Goal: Participate in discussion: Engage in conversation with other users on a specific topic

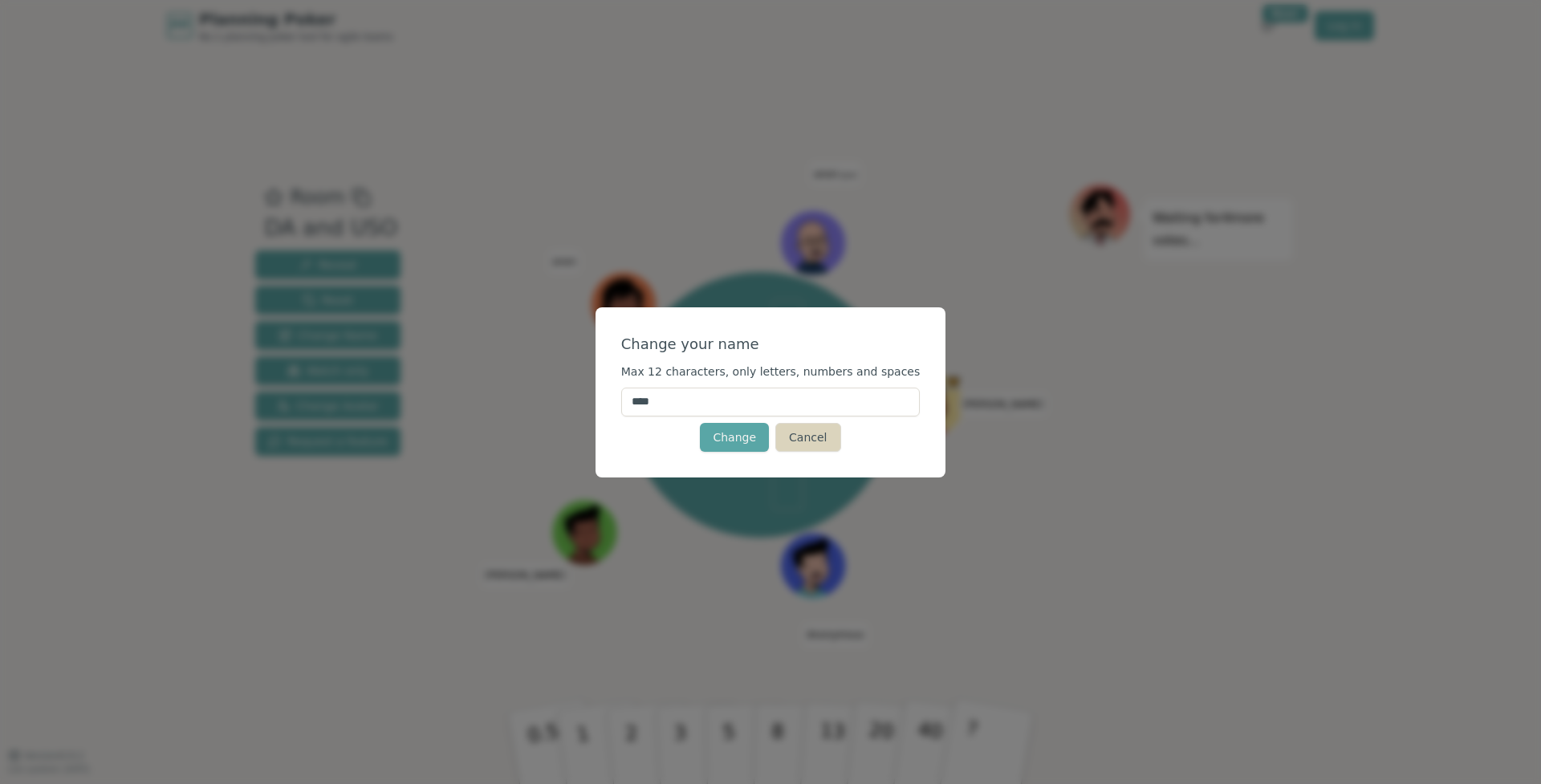
click at [813, 440] on button "Cancel" at bounding box center [808, 437] width 65 height 29
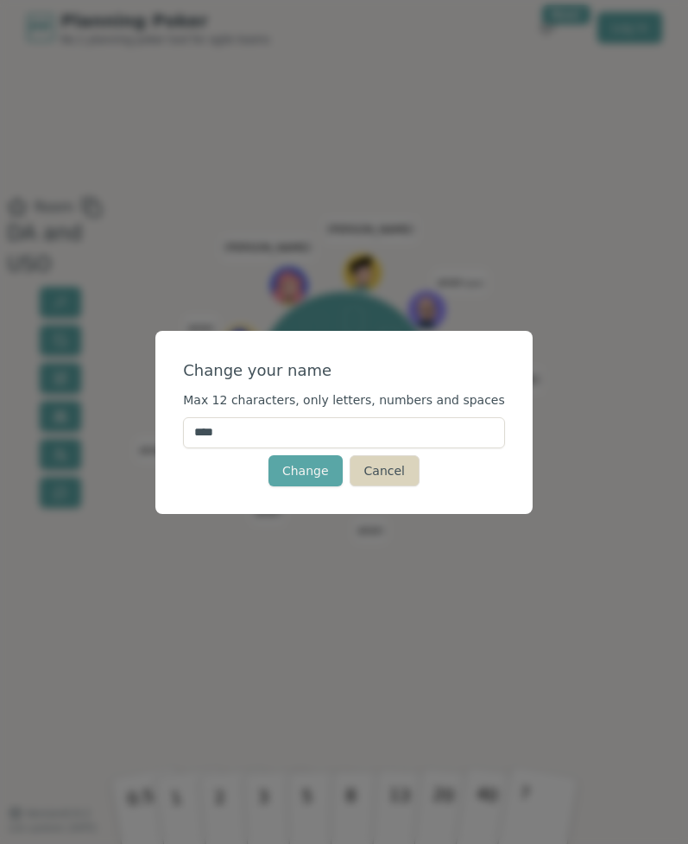
click at [390, 479] on button "Cancel" at bounding box center [385, 470] width 70 height 31
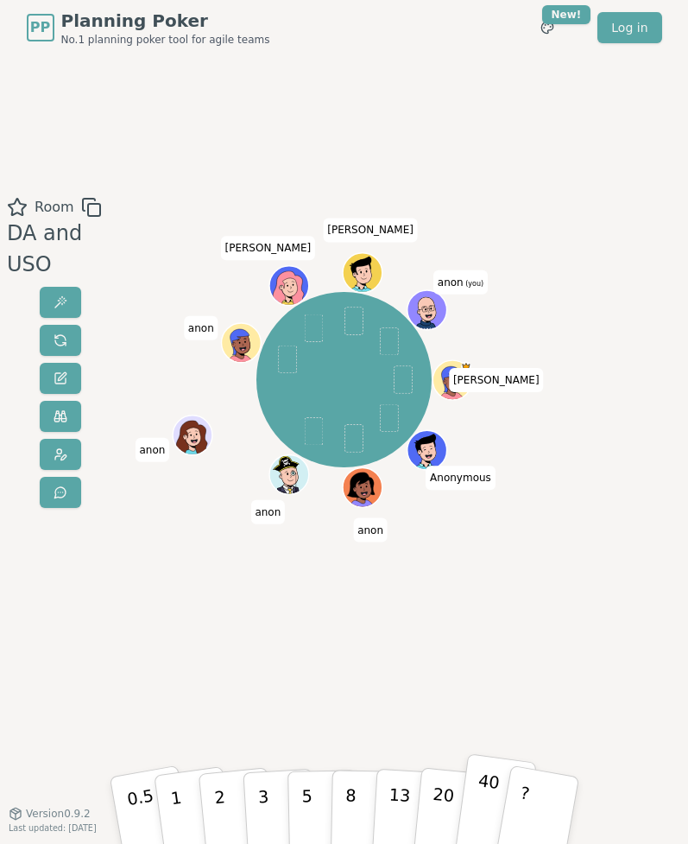
click at [487, 797] on button "40" at bounding box center [495, 809] width 83 height 112
click at [538, 805] on button "?" at bounding box center [539, 809] width 86 height 114
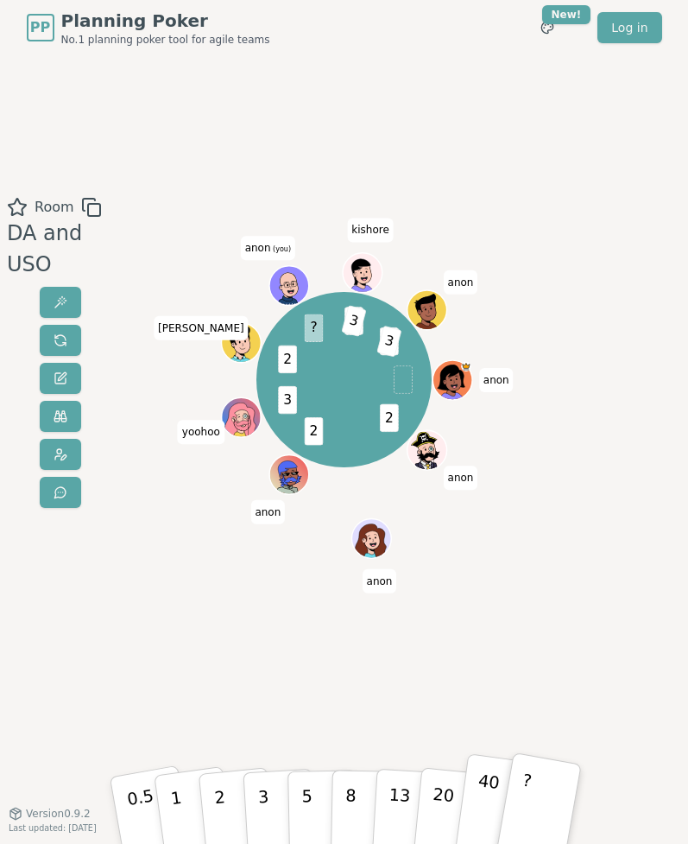
click at [487, 789] on p "40" at bounding box center [485, 808] width 31 height 78
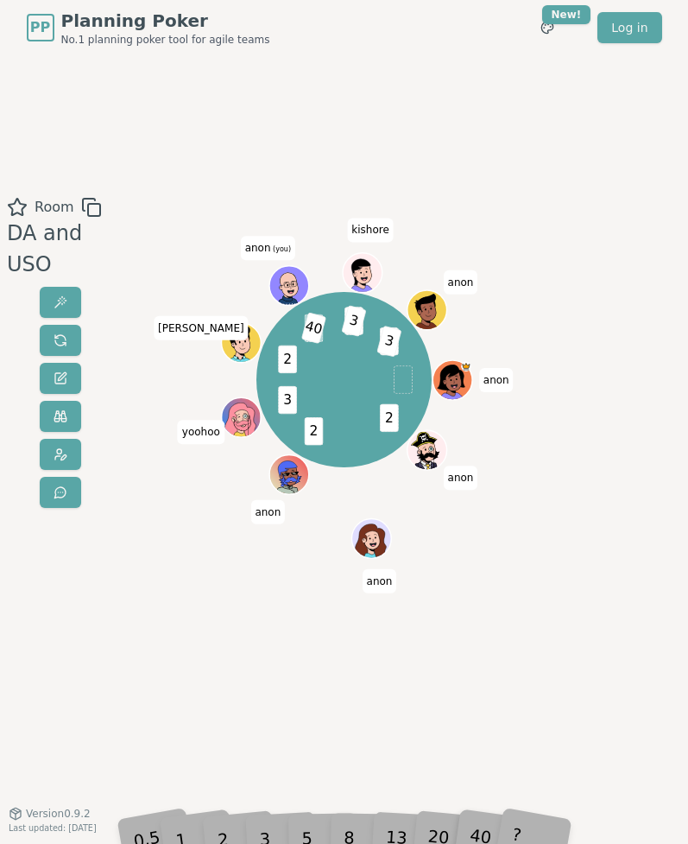
click at [563, 828] on div "PP Planning Poker No.1 planning poker tool for agile teams Toggle theme New! Lo…" at bounding box center [344, 422] width 688 height 844
click at [333, 336] on span "40" at bounding box center [332, 329] width 25 height 32
click at [111, 496] on div "Room DA and USO" at bounding box center [60, 434] width 121 height 475
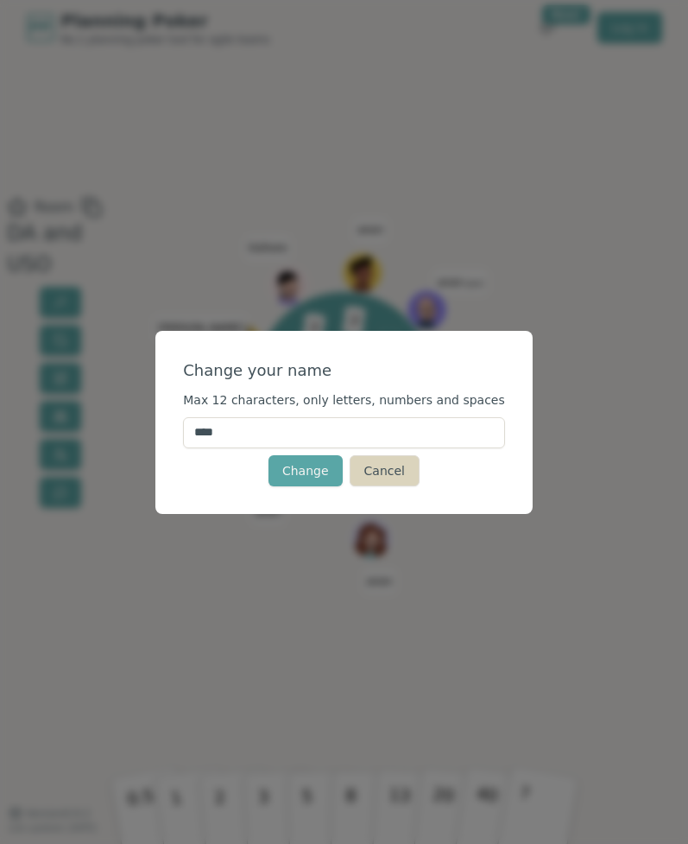
click at [384, 477] on button "Cancel" at bounding box center [385, 470] width 70 height 31
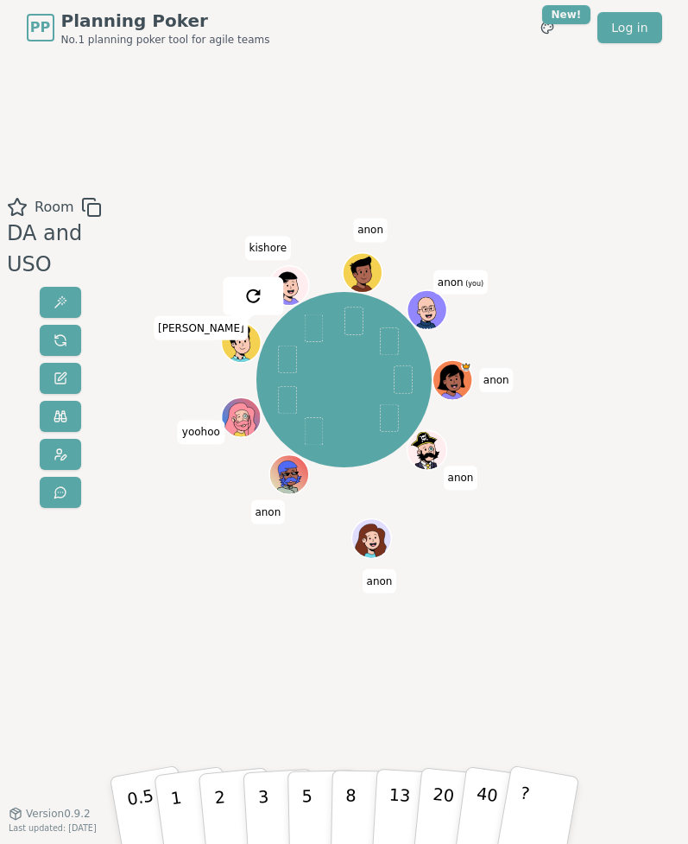
click at [154, 606] on div "Room DA and USO anon anon anon anon yoohoo jose kishore anon anon (you) 0.5 1 2…" at bounding box center [344, 434] width 688 height 475
click at [224, 803] on button "2" at bounding box center [237, 822] width 79 height 110
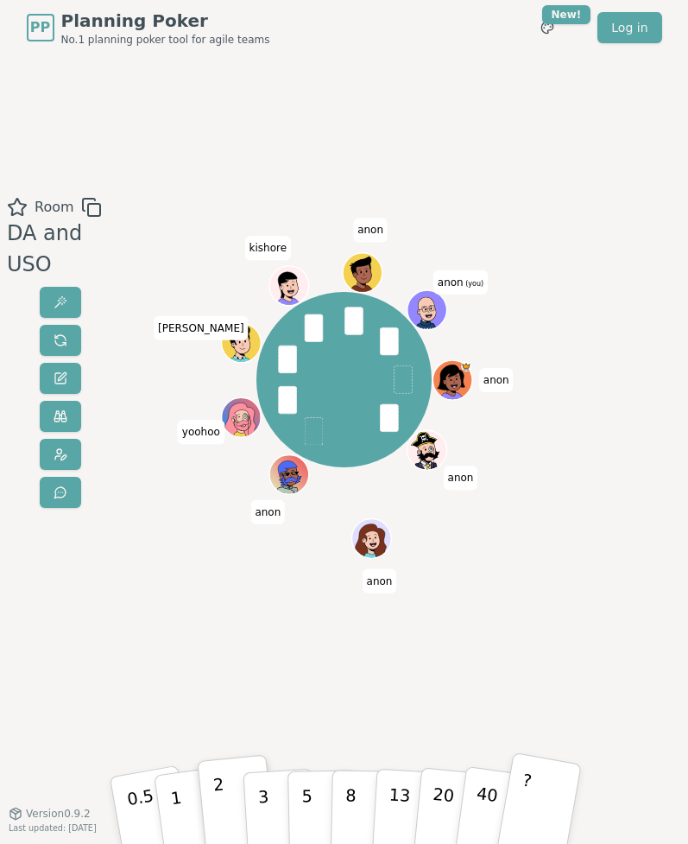
click at [536, 801] on button "?" at bounding box center [539, 809] width 86 height 114
click at [258, 802] on p "3" at bounding box center [264, 823] width 15 height 77
click at [258, 802] on div "3" at bounding box center [280, 810] width 46 height 54
click at [180, 807] on button "1" at bounding box center [195, 822] width 83 height 112
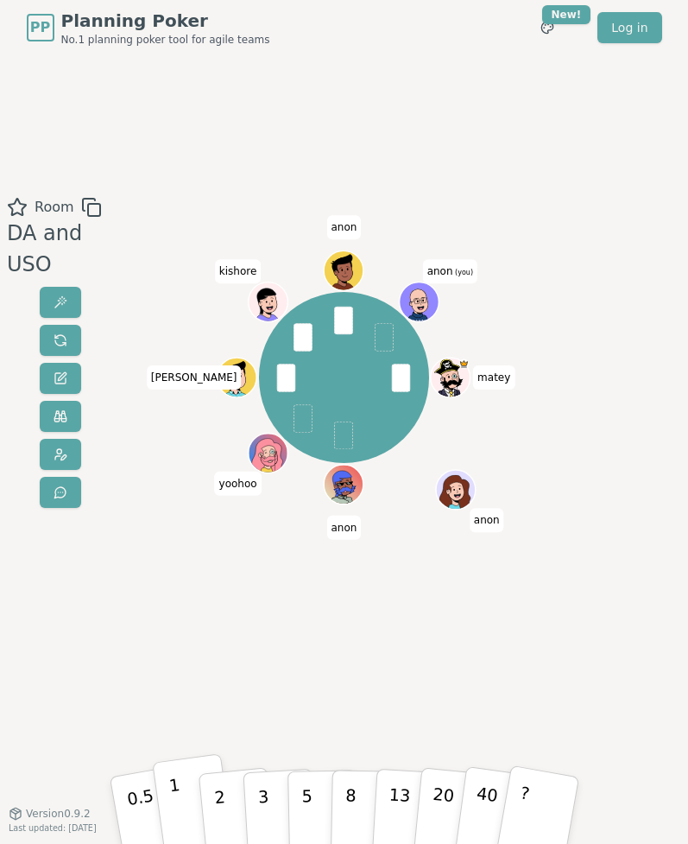
click at [177, 791] on button "1" at bounding box center [193, 809] width 83 height 112
click at [174, 801] on p "1" at bounding box center [179, 824] width 21 height 77
click at [174, 801] on button "1" at bounding box center [195, 822] width 83 height 112
click at [138, 802] on button "0.5" at bounding box center [150, 809] width 86 height 114
click at [310, 801] on button "5" at bounding box center [322, 809] width 71 height 105
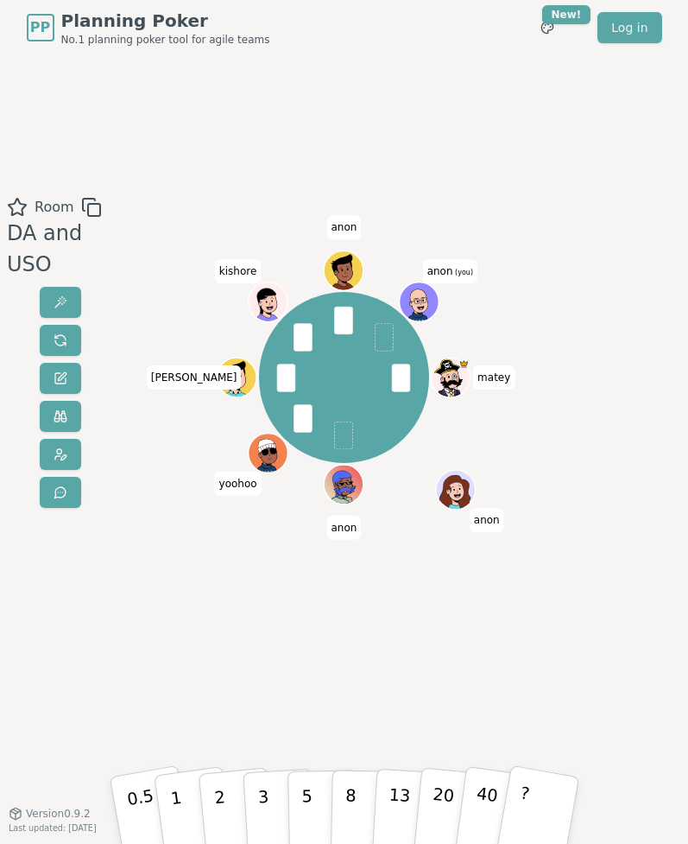
click at [304, 804] on p "5" at bounding box center [307, 822] width 12 height 76
click at [304, 804] on button "5" at bounding box center [322, 809] width 71 height 105
click at [236, 802] on button "2" at bounding box center [236, 809] width 79 height 110
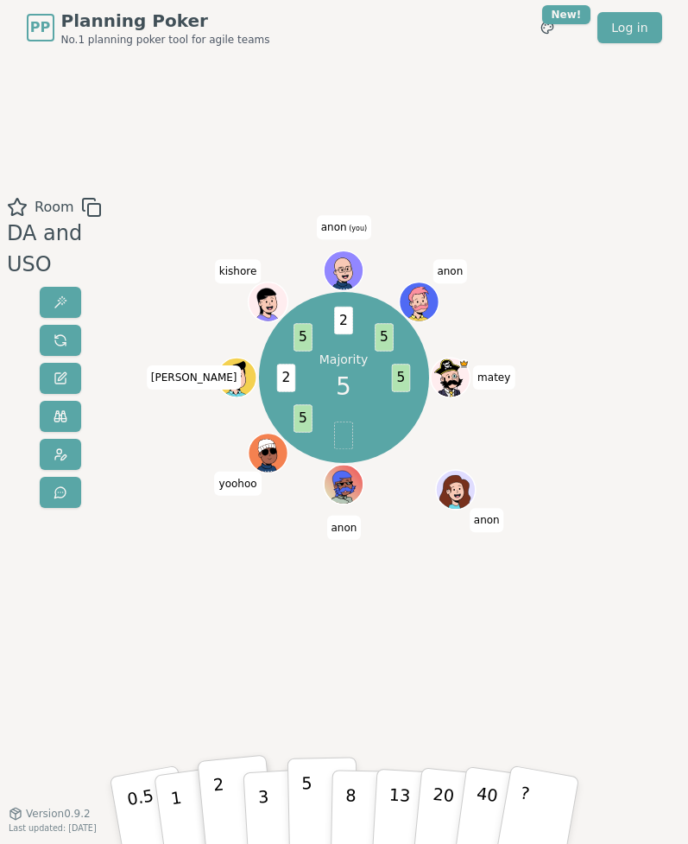
click at [310, 798] on button "5" at bounding box center [322, 809] width 71 height 105
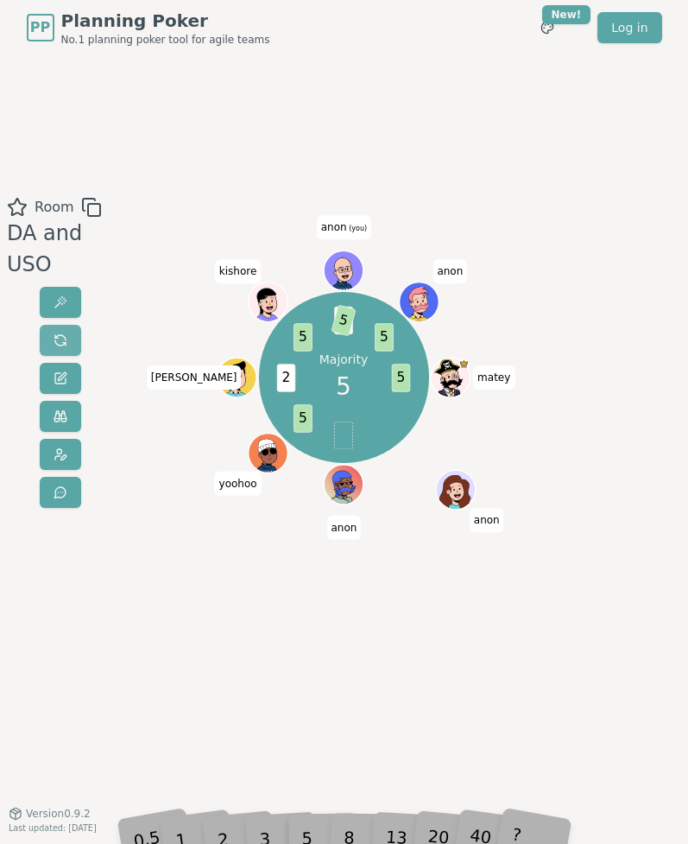
click at [70, 325] on button at bounding box center [60, 340] width 41 height 31
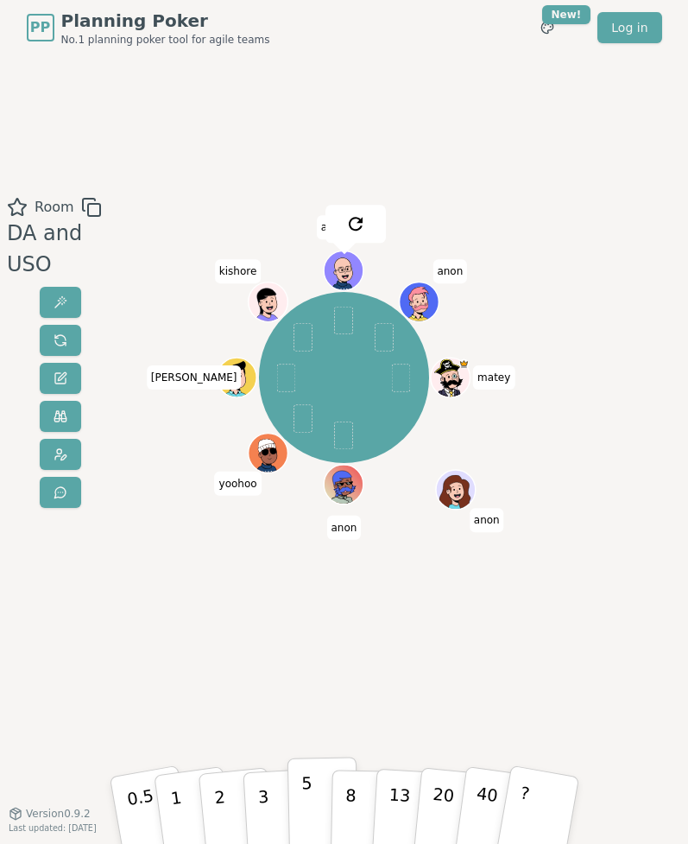
click at [300, 796] on button "5" at bounding box center [322, 809] width 71 height 105
click at [440, 796] on p "20" at bounding box center [441, 822] width 29 height 78
click at [440, 796] on p "20" at bounding box center [442, 809] width 29 height 78
click at [365, 808] on button "8" at bounding box center [365, 809] width 71 height 105
click at [316, 803] on button "5" at bounding box center [322, 809] width 71 height 105
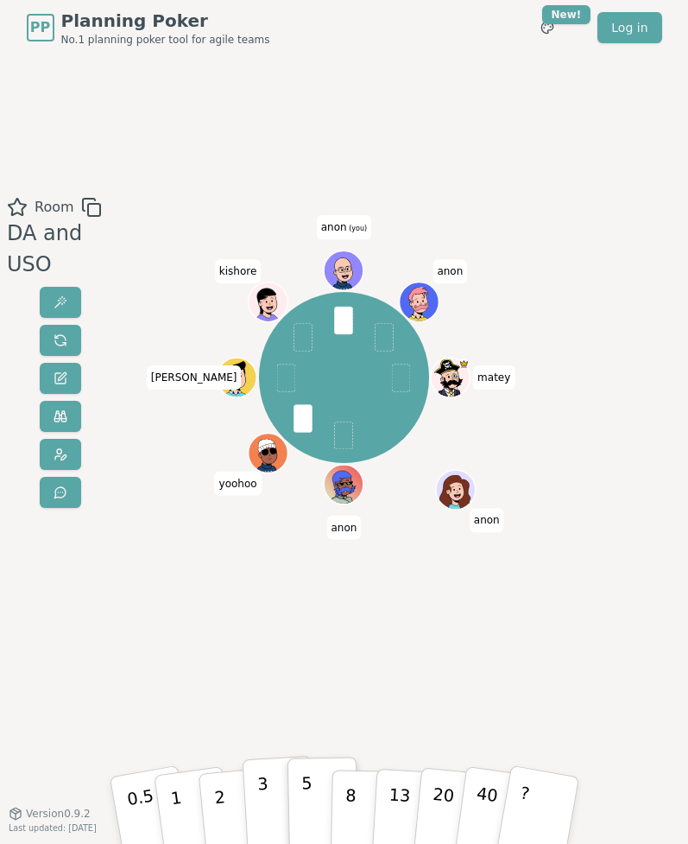
click at [263, 795] on button "3" at bounding box center [279, 809] width 75 height 107
click at [527, 817] on button "?" at bounding box center [539, 809] width 86 height 114
click at [193, 804] on button "1" at bounding box center [193, 809] width 83 height 112
